Goal: Find specific page/section: Find specific page/section

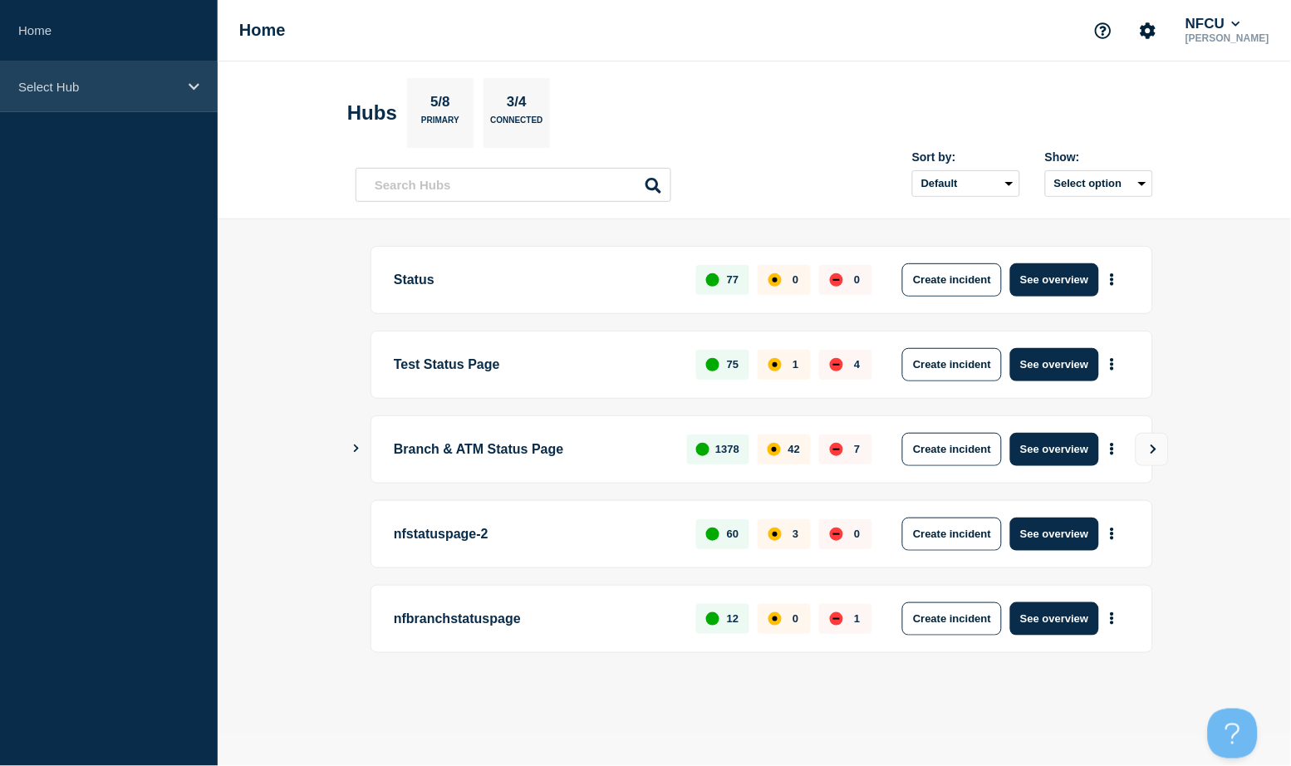
click at [158, 77] on div "Select Hub" at bounding box center [109, 86] width 218 height 51
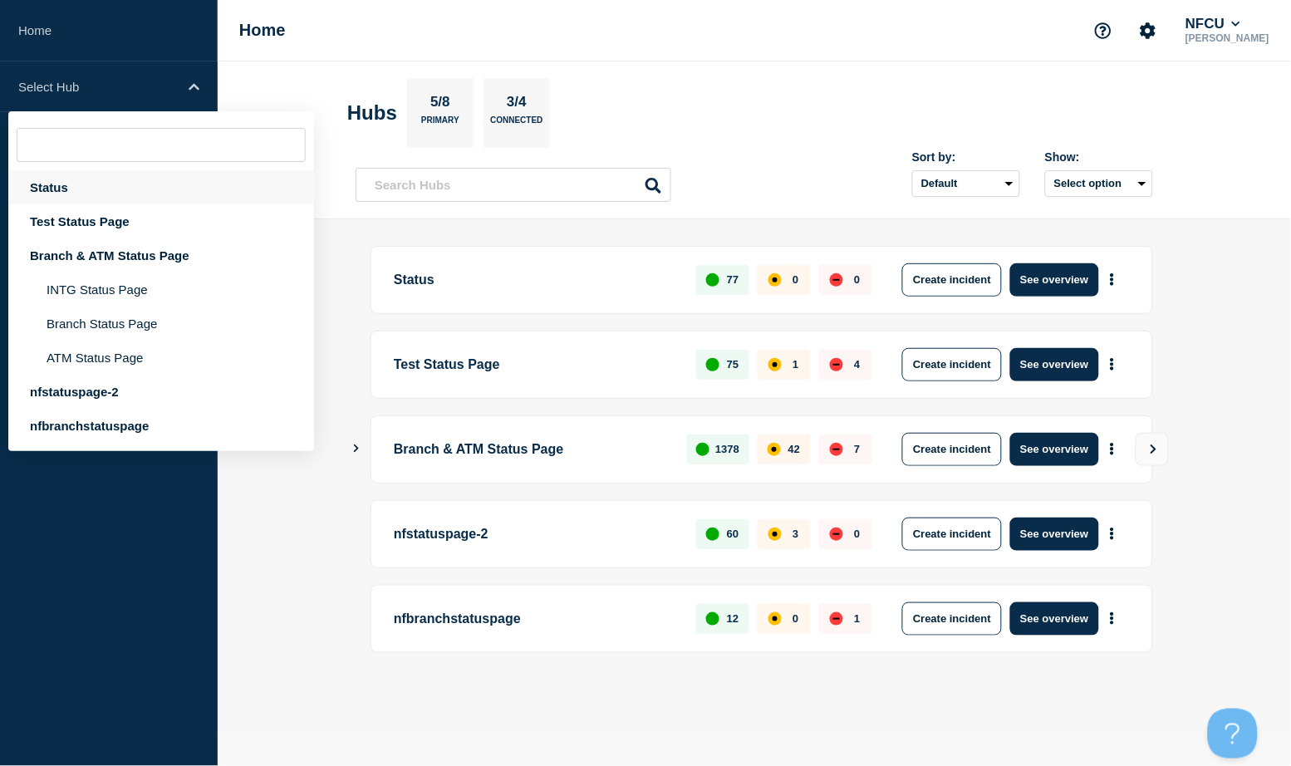
click at [45, 191] on div "Status" at bounding box center [161, 187] width 306 height 34
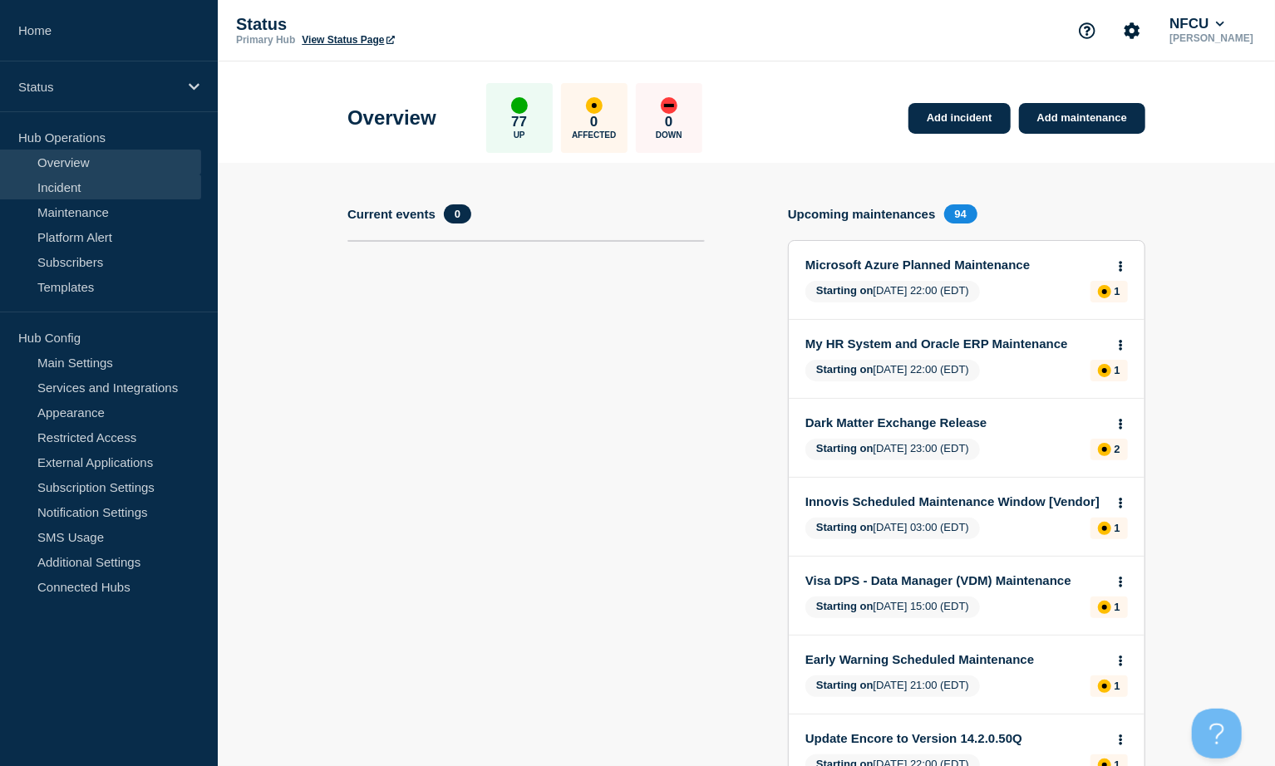
click at [90, 183] on link "Incident" at bounding box center [100, 186] width 201 height 25
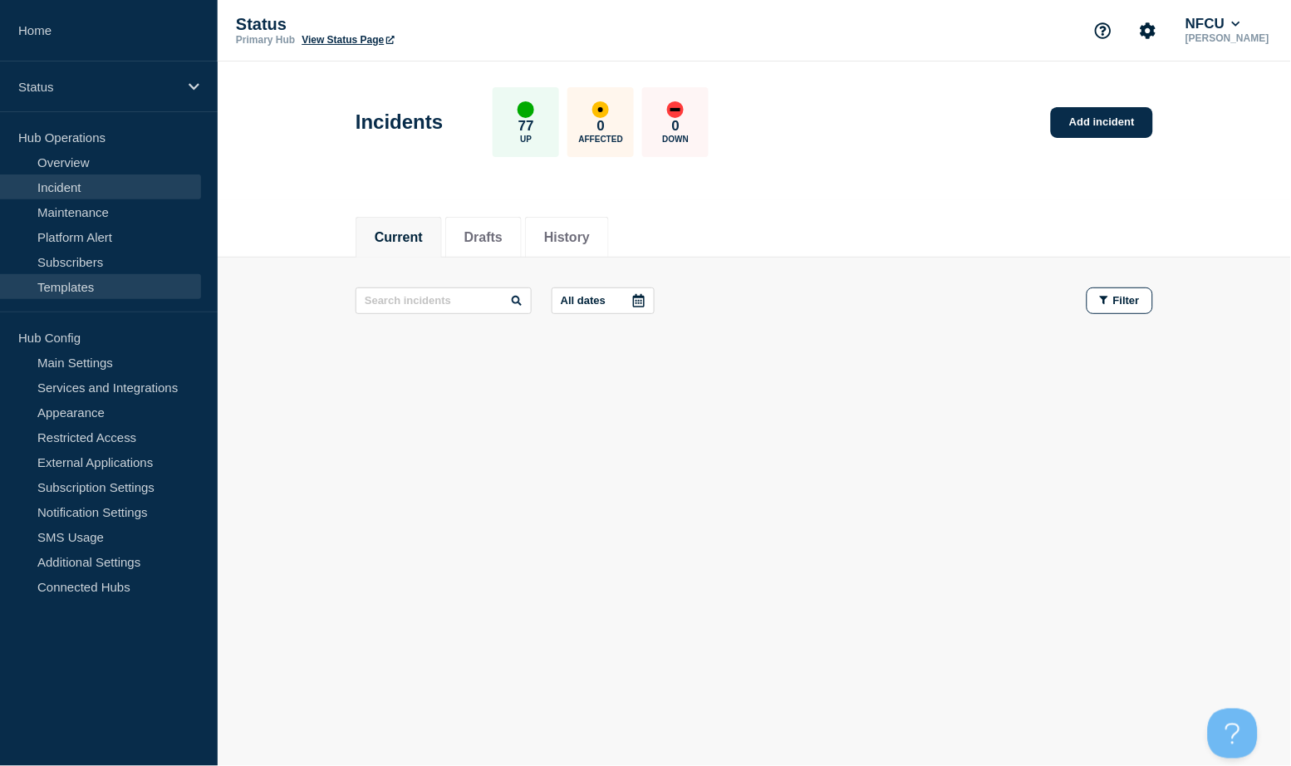
click at [78, 290] on link "Templates" at bounding box center [100, 286] width 201 height 25
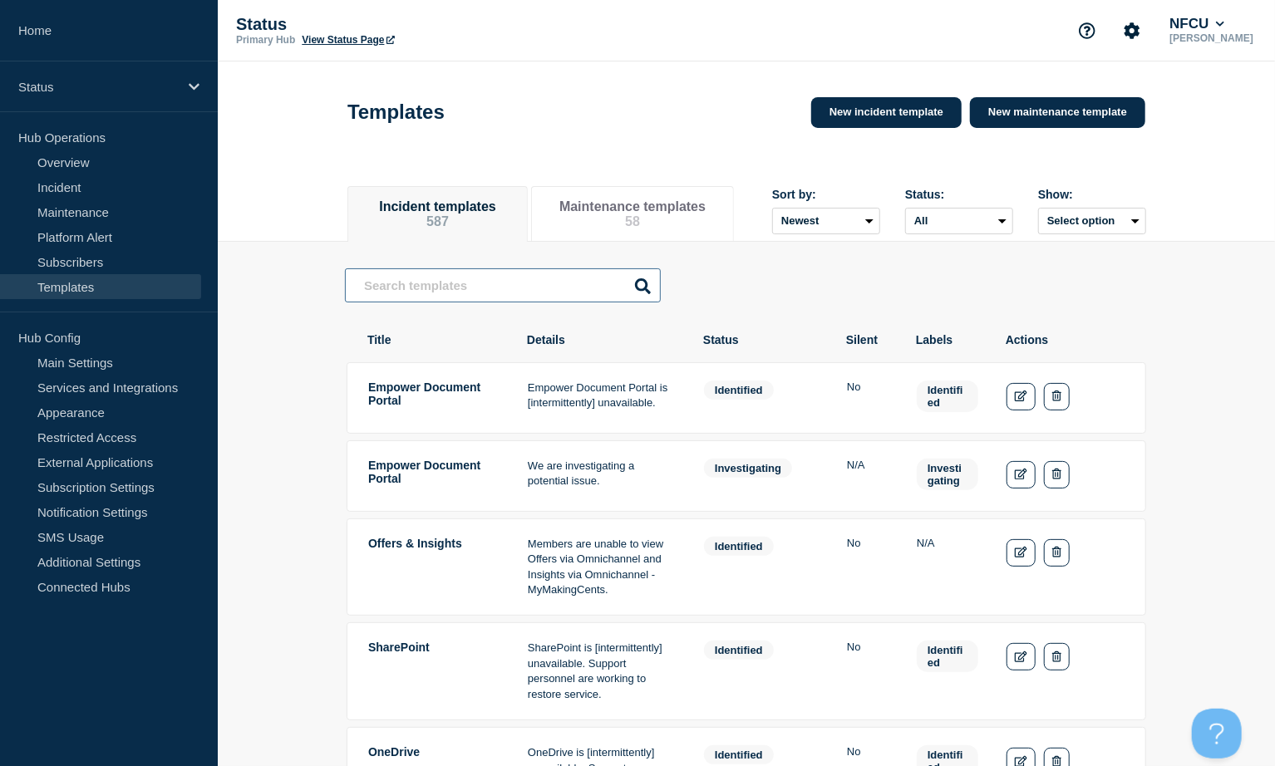
click at [489, 283] on input "text" at bounding box center [503, 285] width 316 height 34
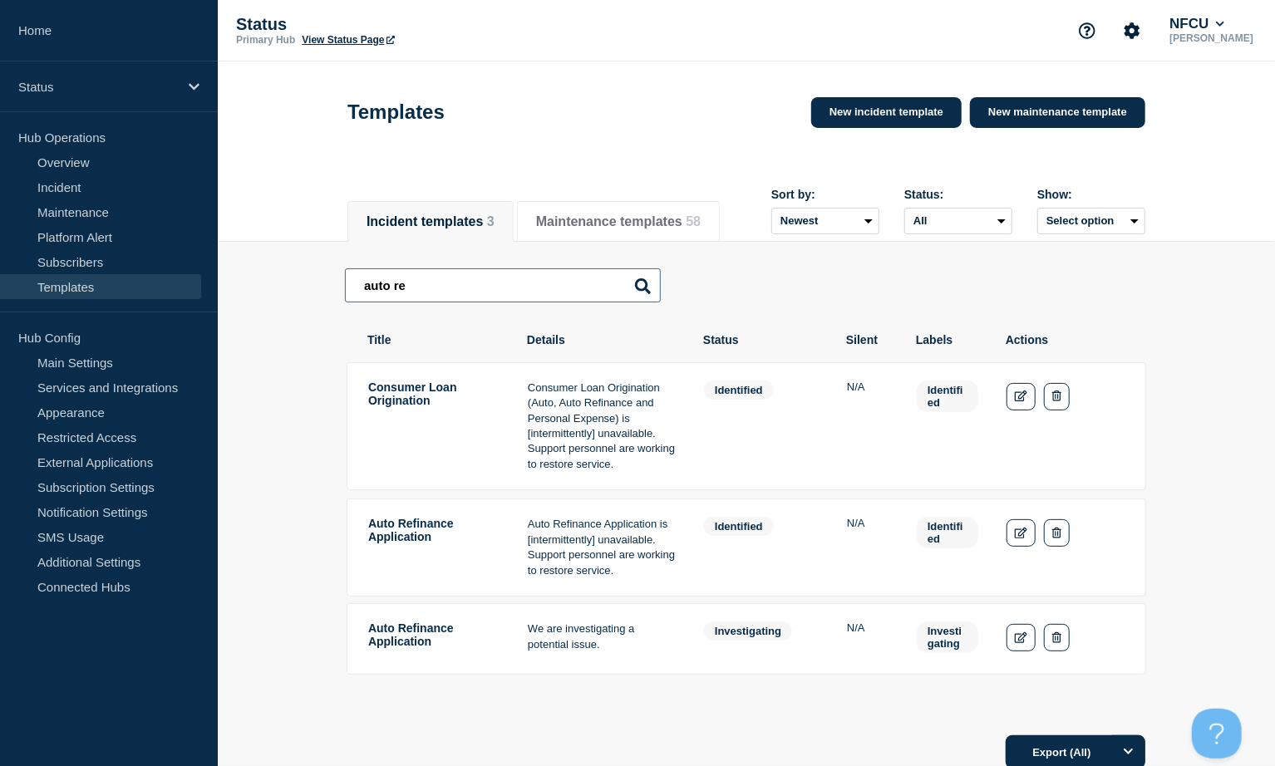
type input "auto re"
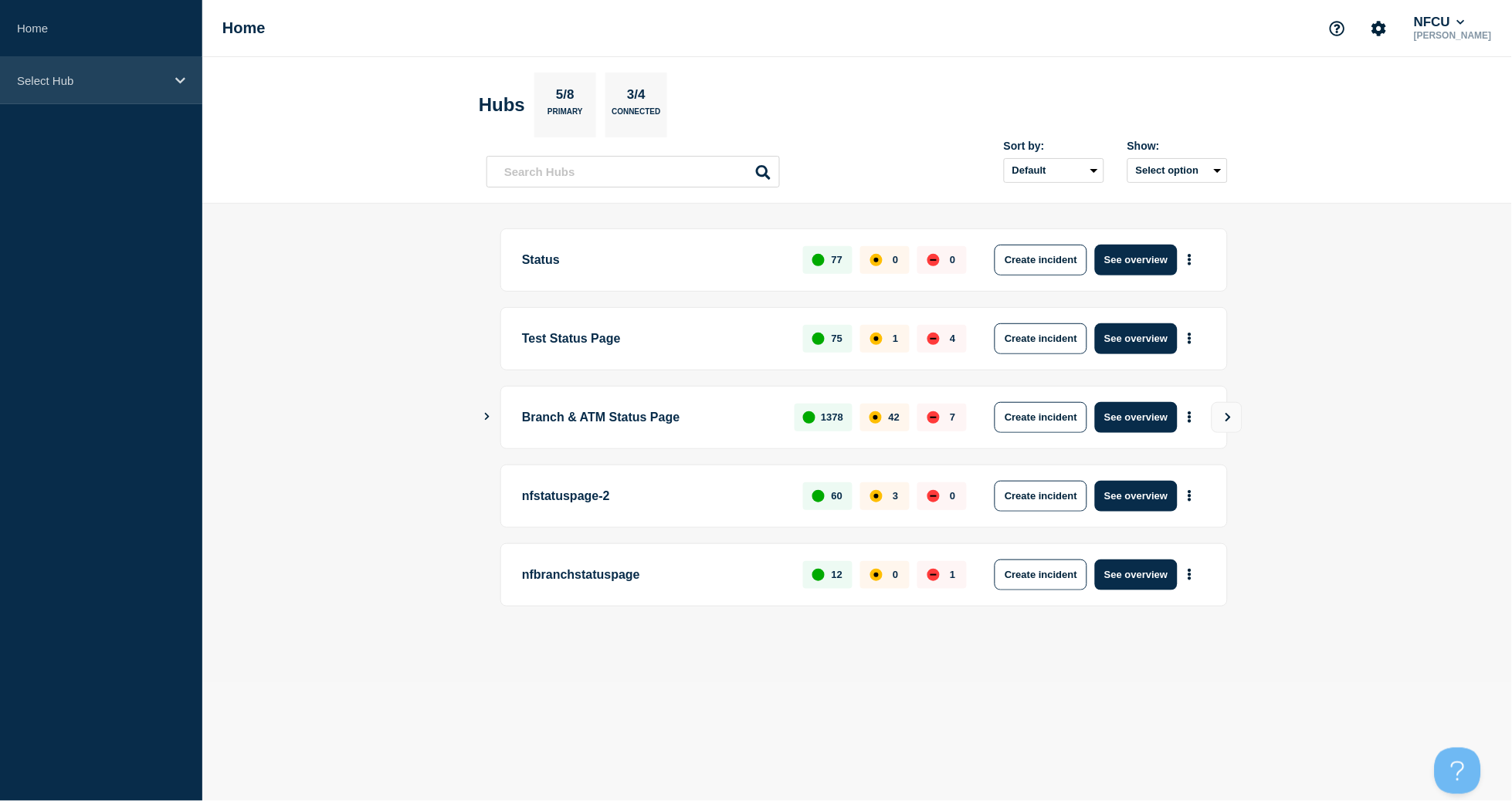
click at [34, 94] on div "Select Hub" at bounding box center [101, 80] width 203 height 47
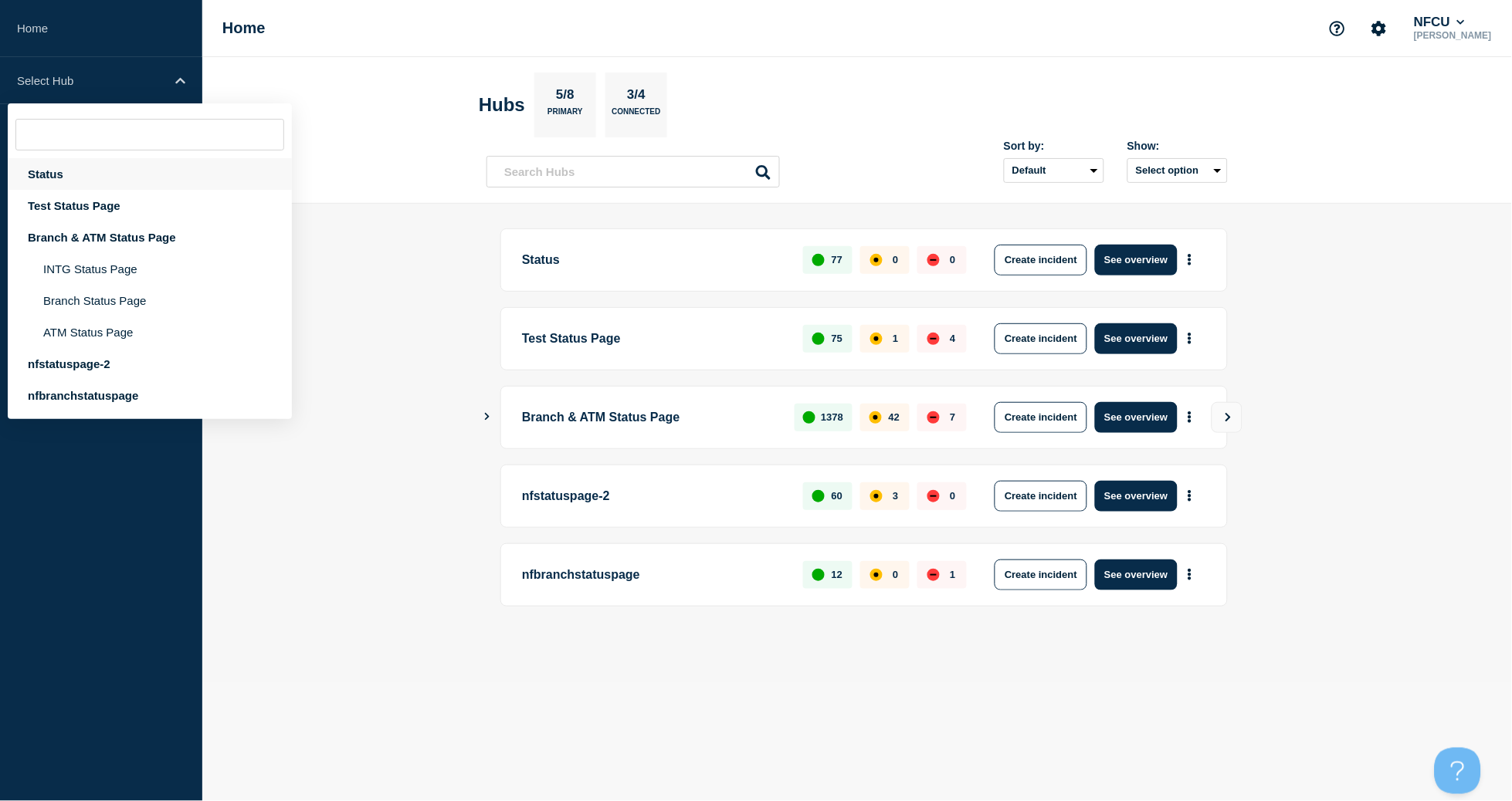
click at [50, 180] on div "Status" at bounding box center [150, 174] width 284 height 32
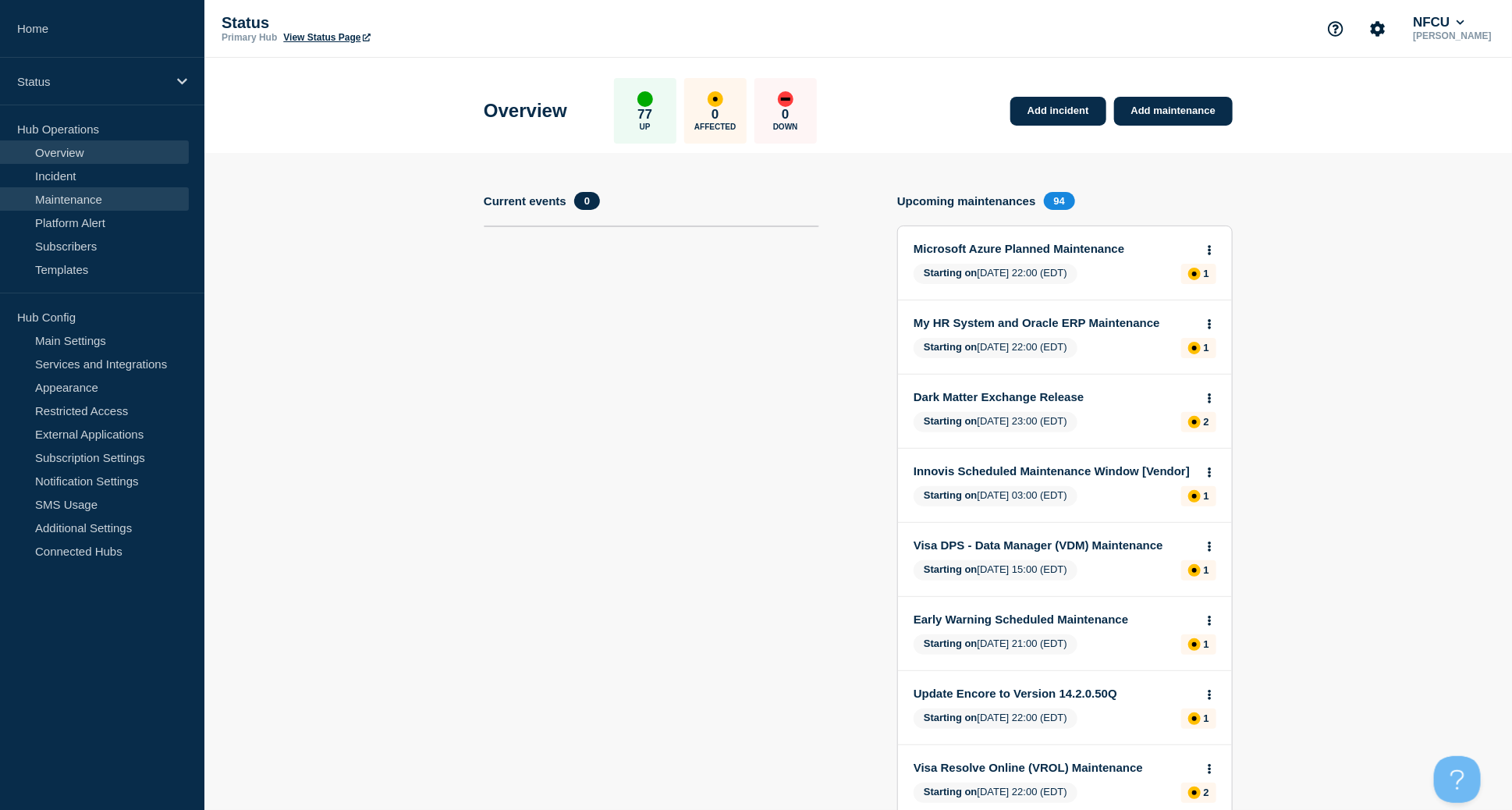
click at [70, 196] on link "Maintenance" at bounding box center [94, 198] width 189 height 23
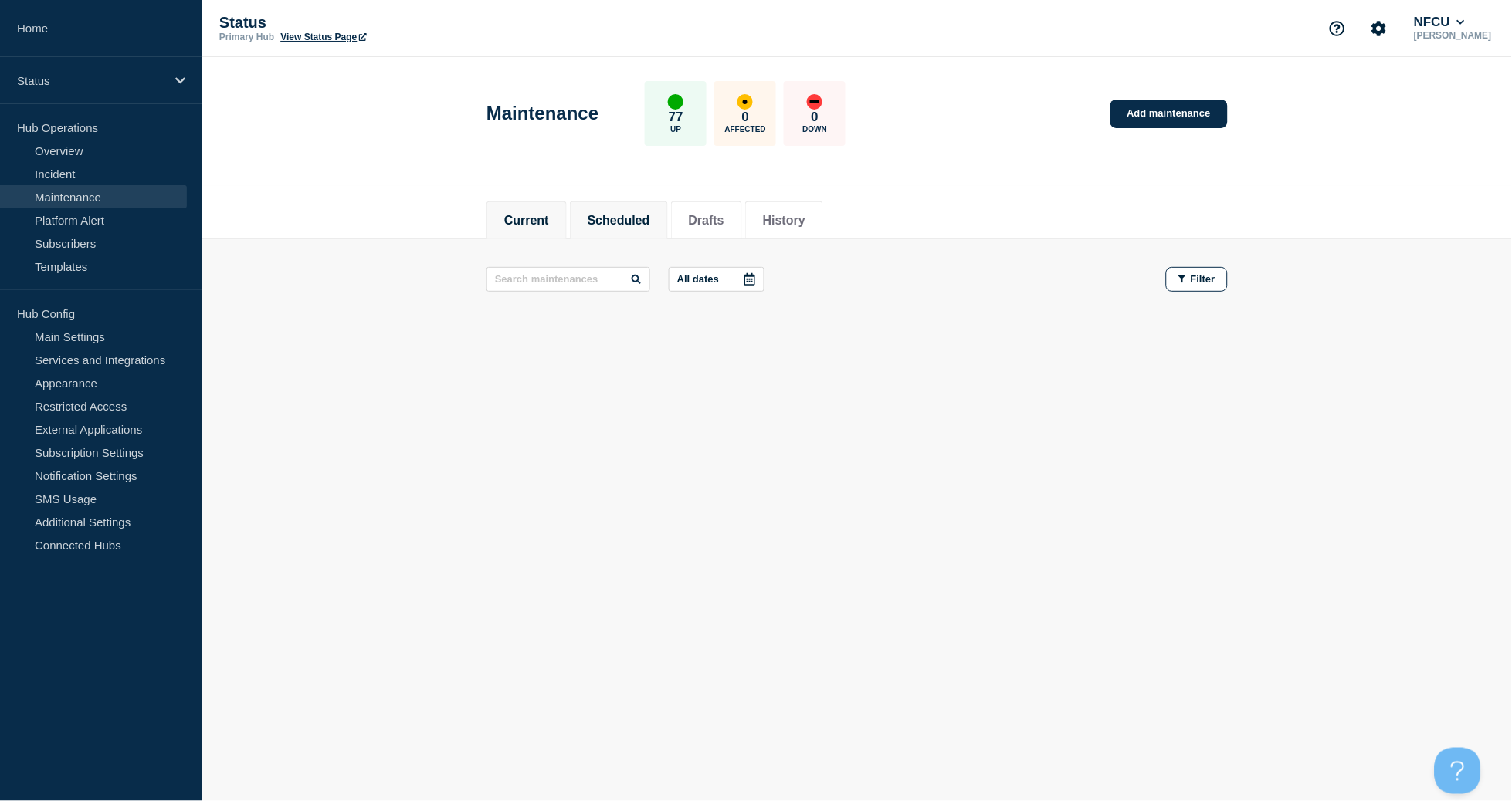
click at [618, 214] on button "Scheduled" at bounding box center [618, 220] width 62 height 14
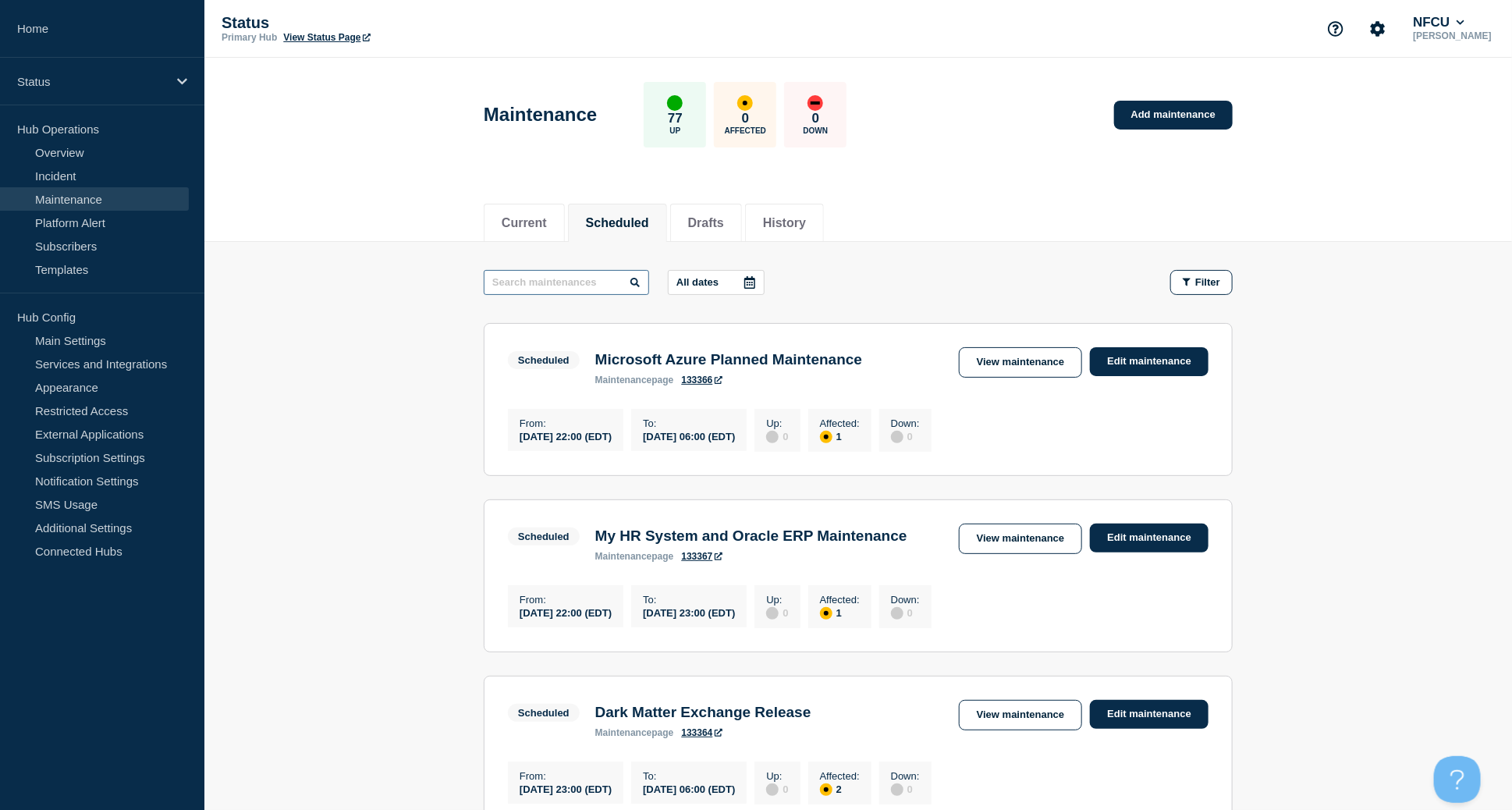
click at [562, 278] on input "text" at bounding box center [566, 282] width 165 height 25
type input "file"
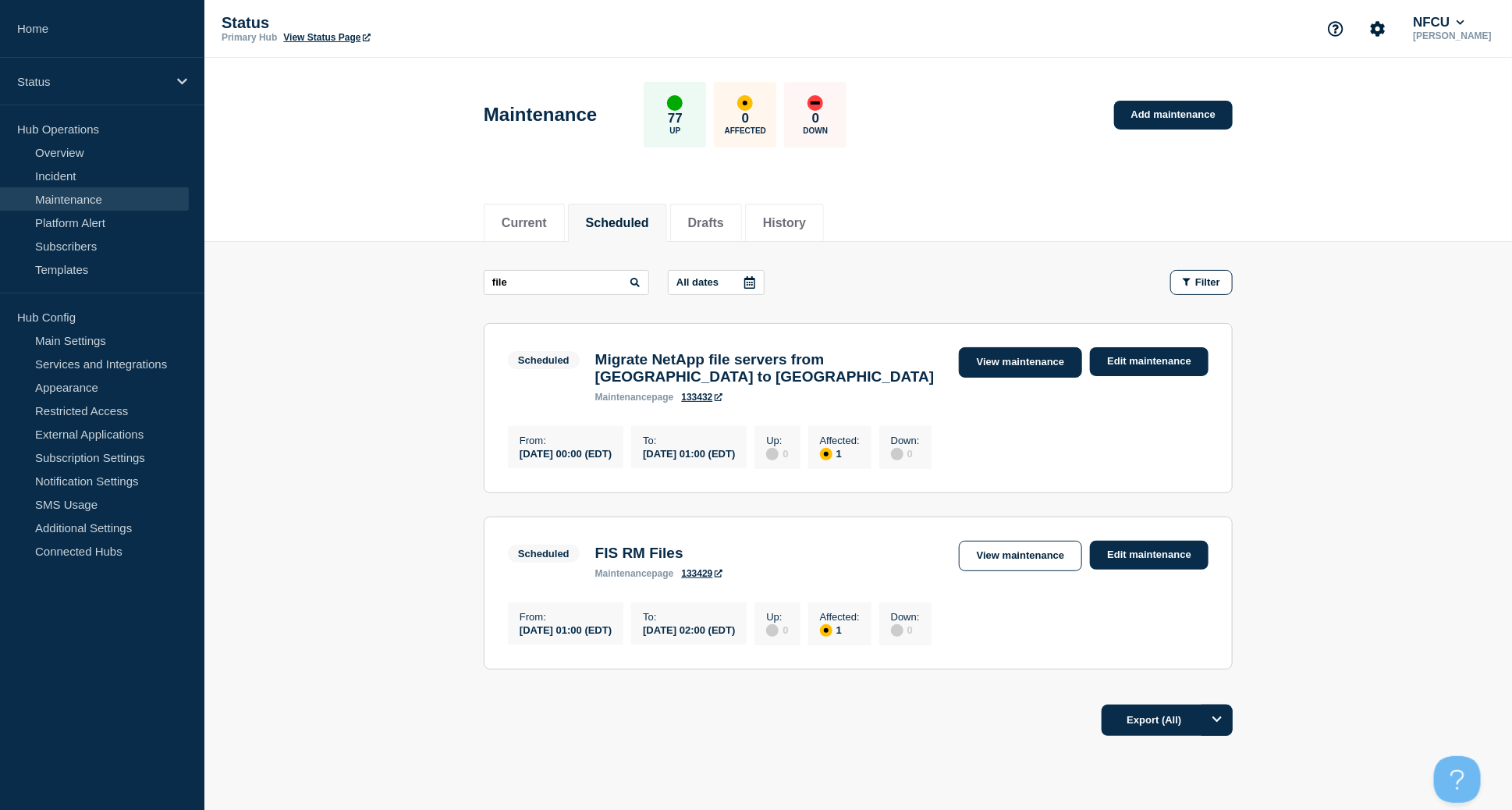
click at [1009, 361] on link "View maintenance" at bounding box center [1020, 363] width 123 height 30
